Goal: Information Seeking & Learning: Learn about a topic

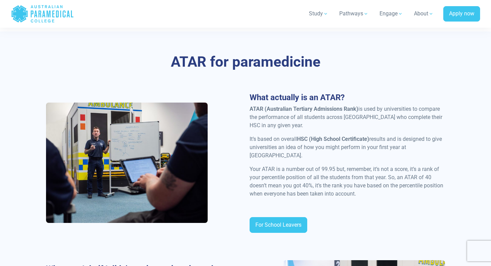
scroll to position [319, 0]
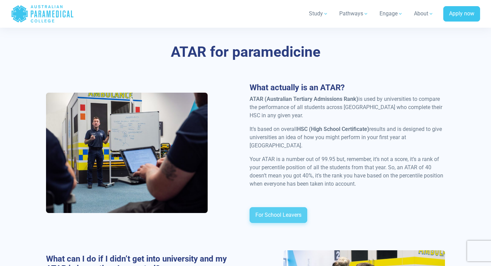
click at [269, 211] on link "For School Leavers" at bounding box center [279, 215] width 58 height 16
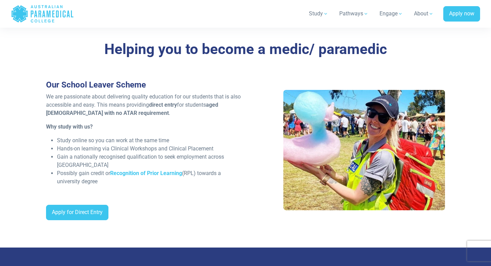
scroll to position [504, 0]
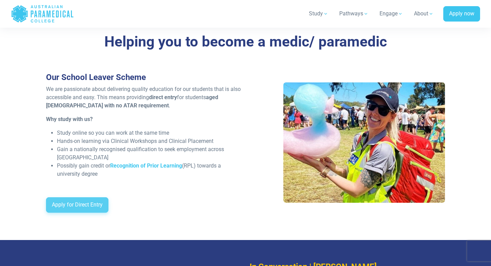
click at [78, 203] on link "Apply for Direct Entry" at bounding box center [77, 205] width 62 height 16
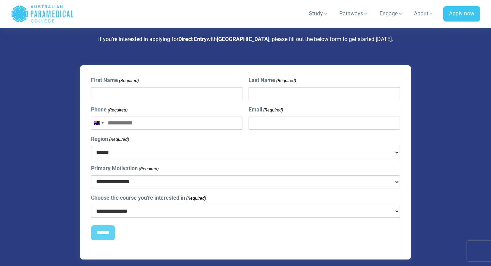
scroll to position [1809, 0]
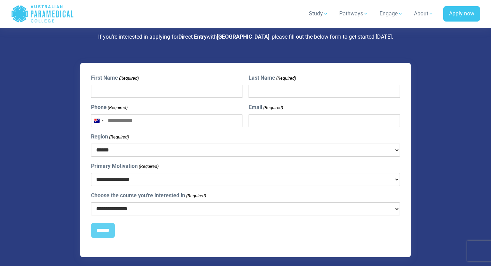
click at [125, 173] on select "**********" at bounding box center [246, 179] width 310 height 13
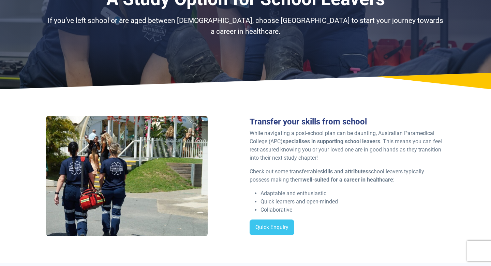
scroll to position [3, 0]
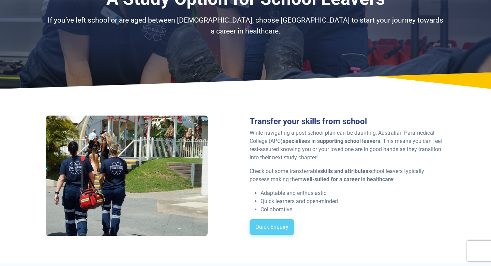
click at [271, 234] on link "Quick Enquiry" at bounding box center [272, 227] width 45 height 16
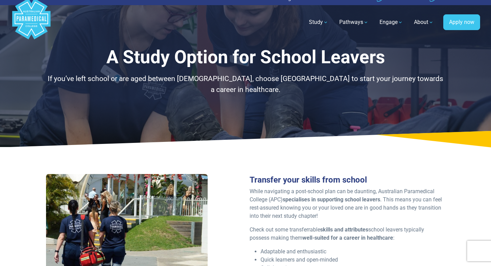
scroll to position [9, 0]
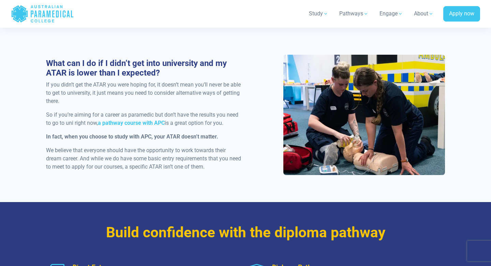
scroll to position [513, 0]
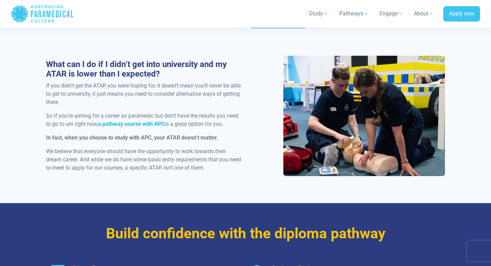
click at [119, 120] on strong "a pathway course with APC" at bounding box center [131, 123] width 67 height 6
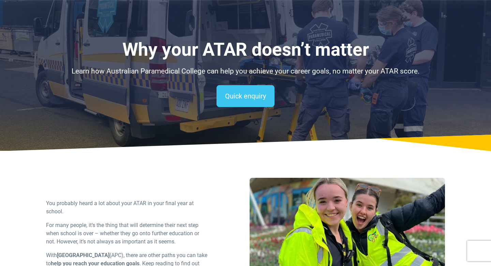
scroll to position [0, 0]
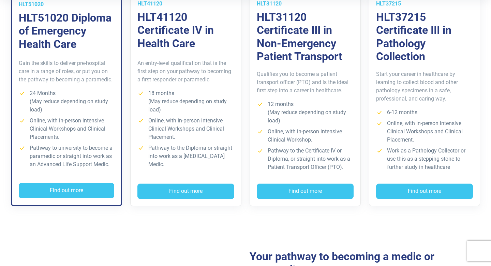
scroll to position [227, 0]
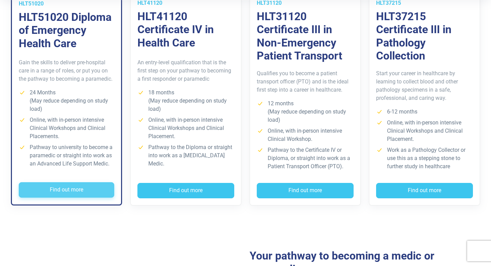
click at [89, 185] on button "Find out more" at bounding box center [67, 190] width 96 height 16
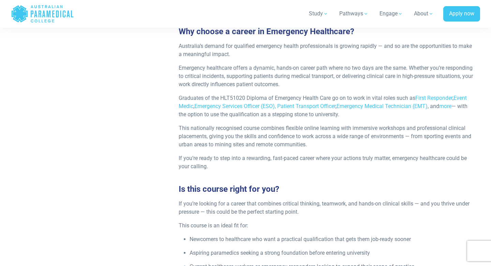
scroll to position [228, 0]
